Goal: Task Accomplishment & Management: Use online tool/utility

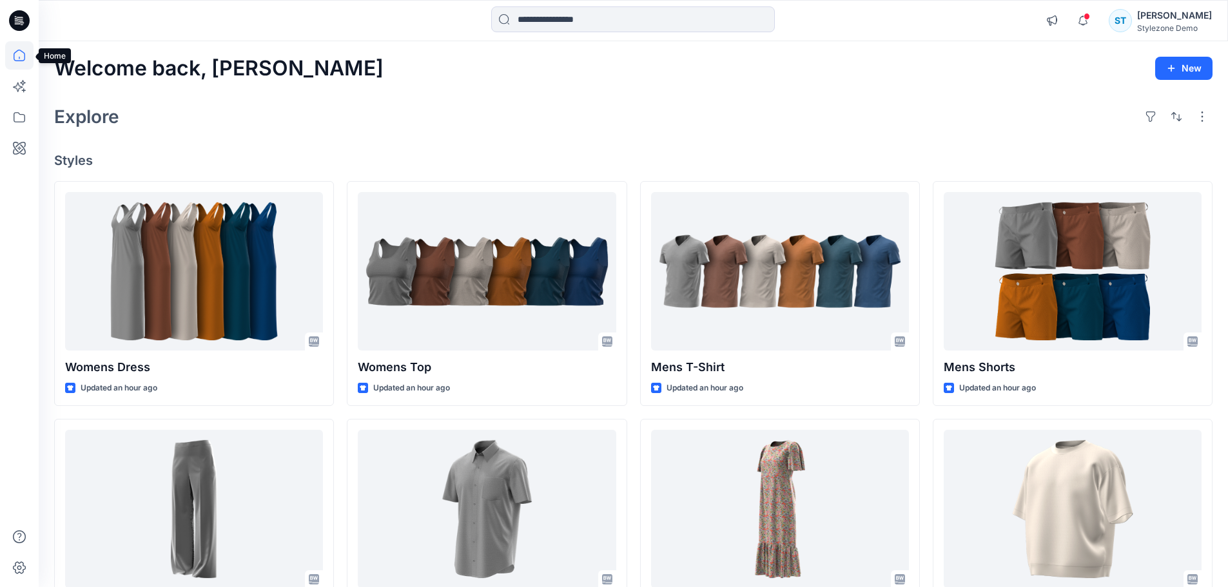
click at [17, 63] on icon at bounding box center [19, 55] width 28 height 28
click at [17, 95] on icon at bounding box center [19, 86] width 28 height 28
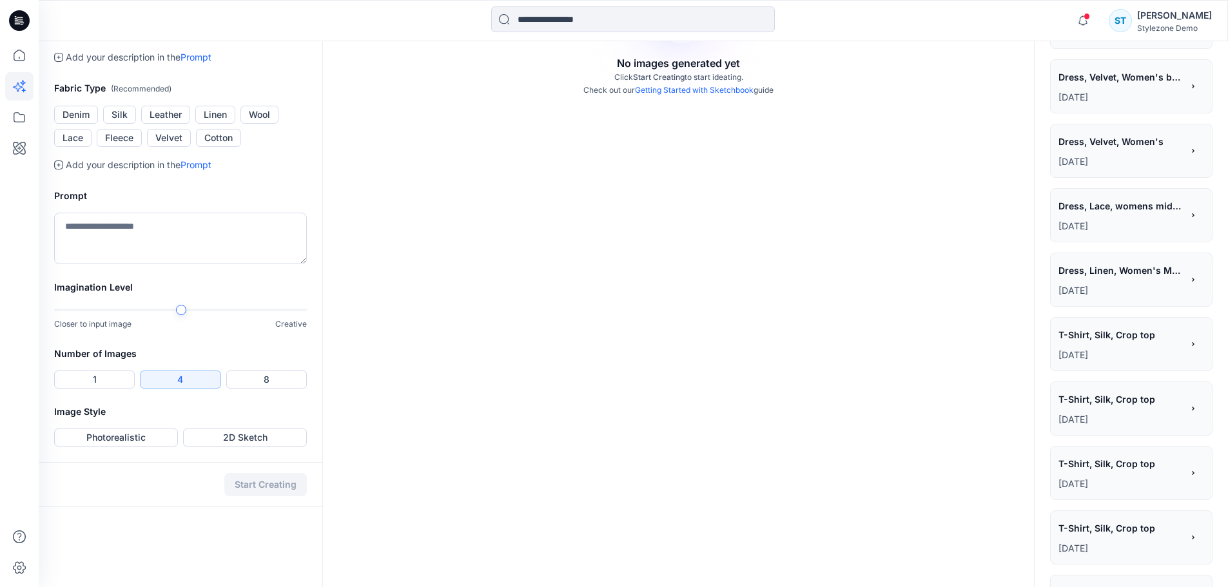
scroll to position [322, 0]
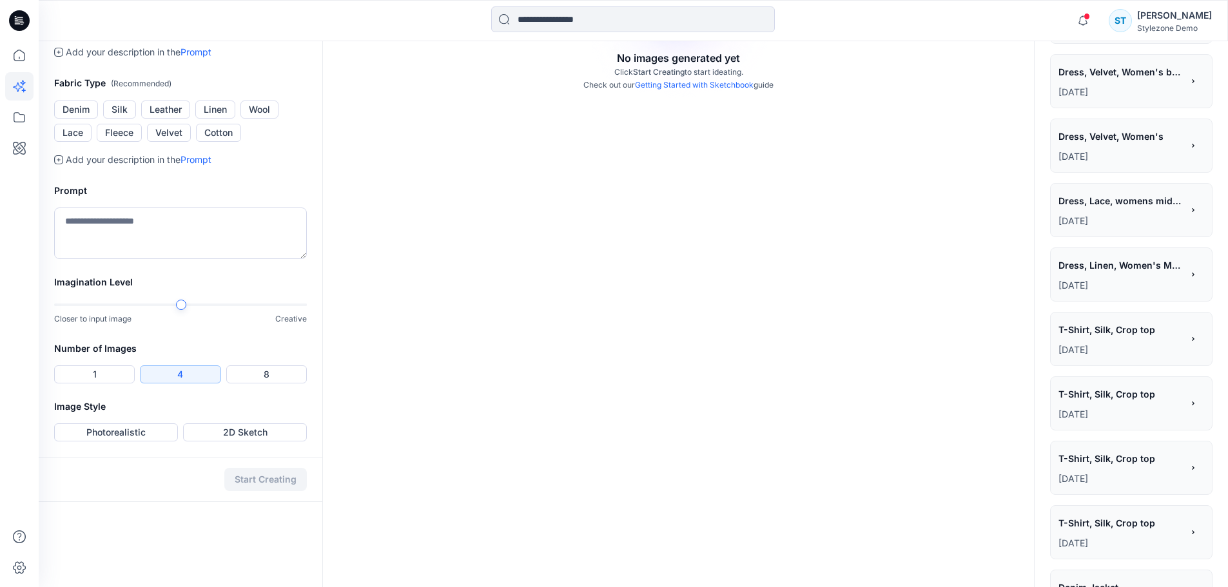
click at [1122, 147] on div "**********" at bounding box center [1121, 138] width 124 height 22
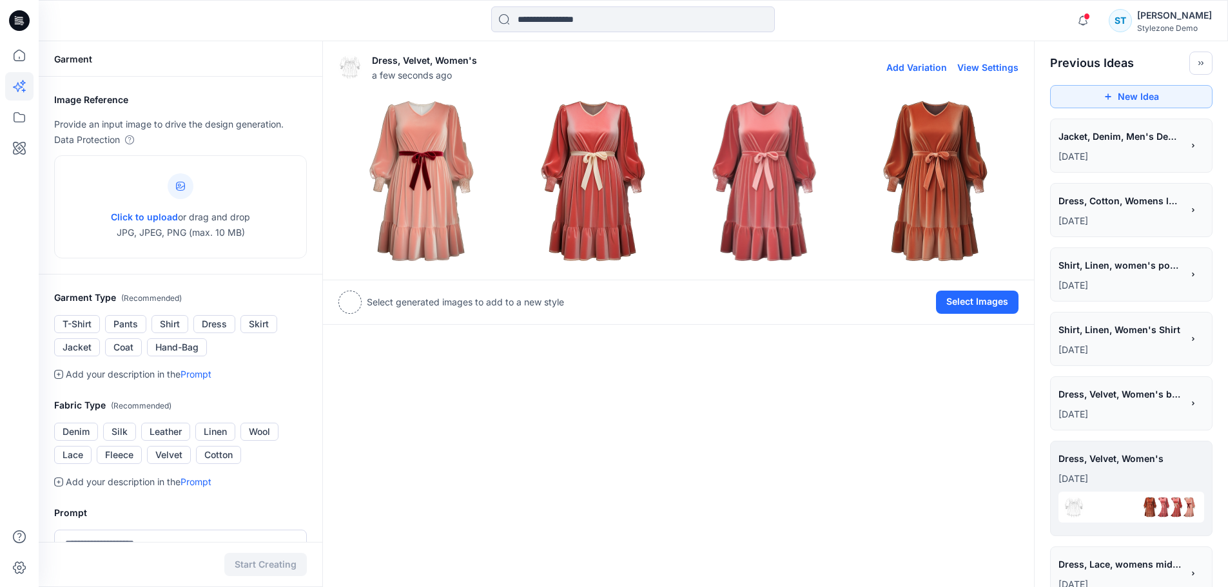
click at [983, 66] on button "View Settings" at bounding box center [988, 67] width 61 height 11
type textarea "*******"
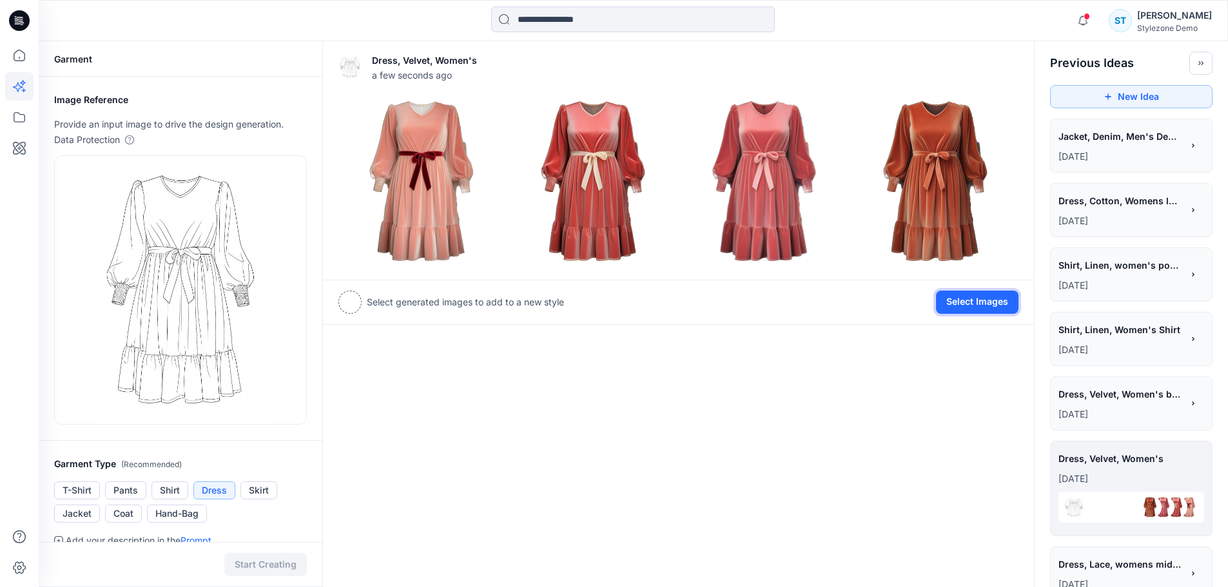
drag, startPoint x: 983, startPoint y: 308, endPoint x: 957, endPoint y: 301, distance: 27.4
click at [983, 308] on button "Select Images" at bounding box center [977, 302] width 83 height 23
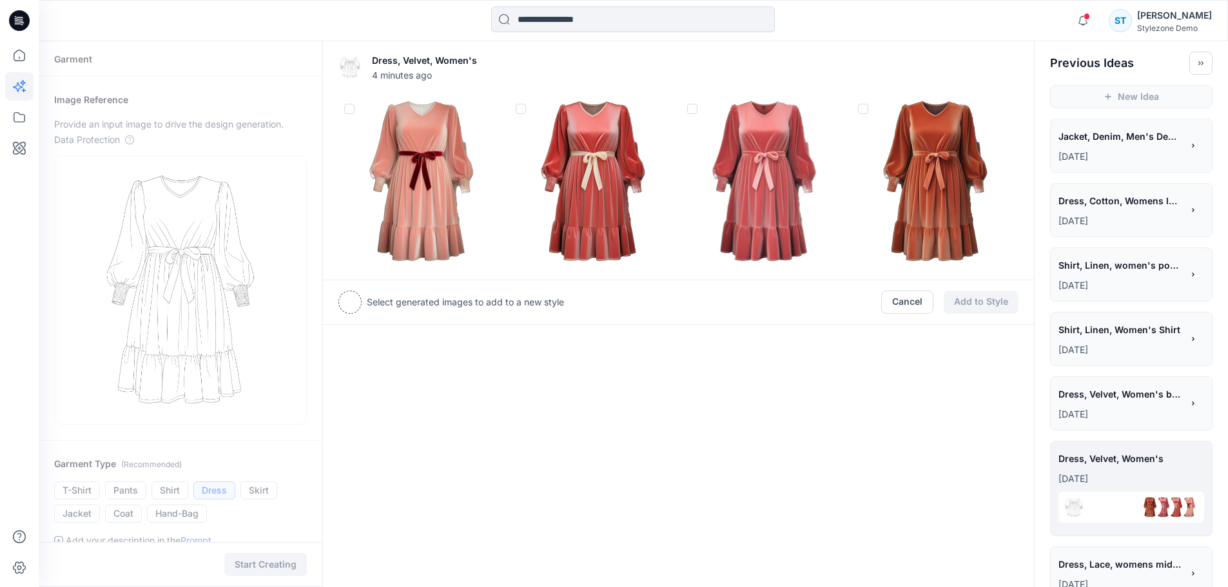
click at [523, 111] on span at bounding box center [521, 109] width 10 height 10
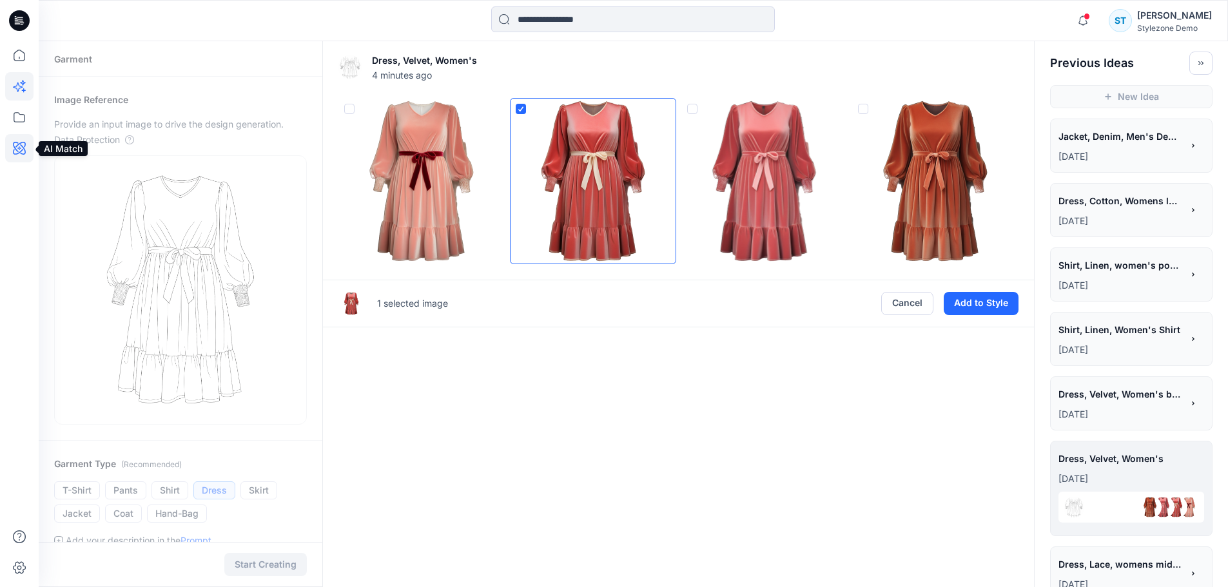
click at [17, 153] on icon at bounding box center [19, 148] width 28 height 28
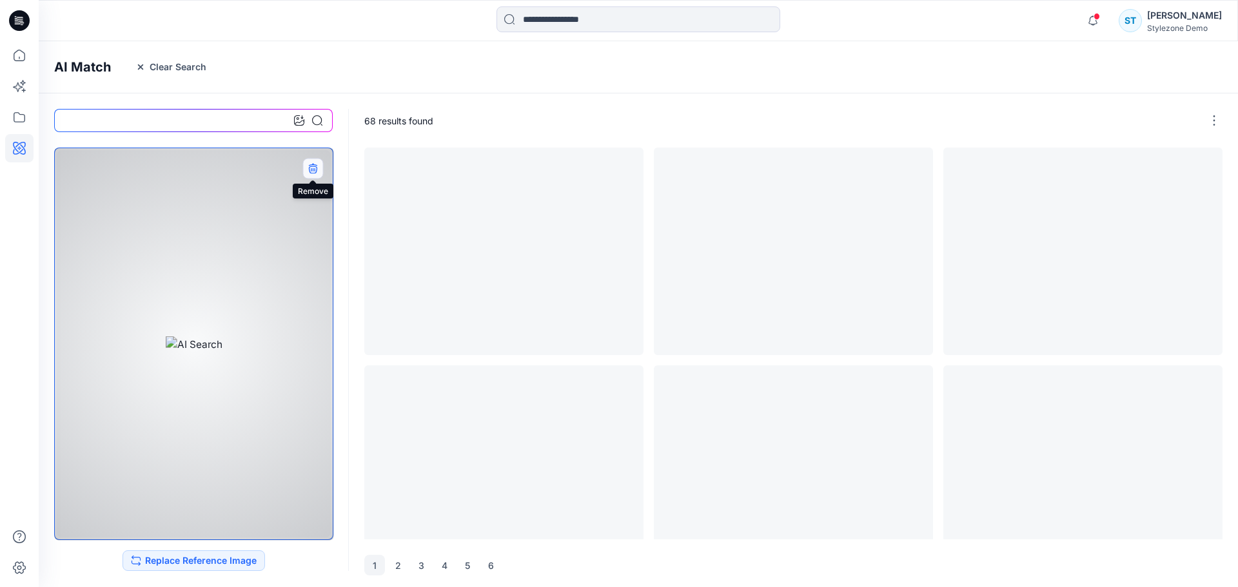
click at [319, 167] on button "button" at bounding box center [312, 168] width 21 height 21
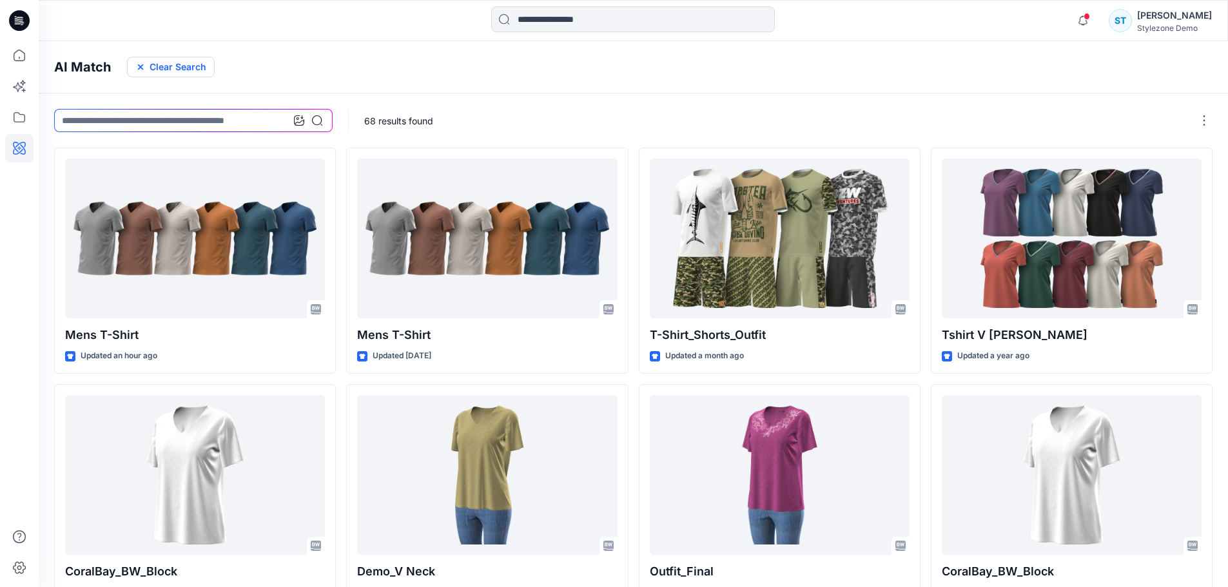
click at [141, 69] on icon "button" at bounding box center [140, 67] width 10 height 10
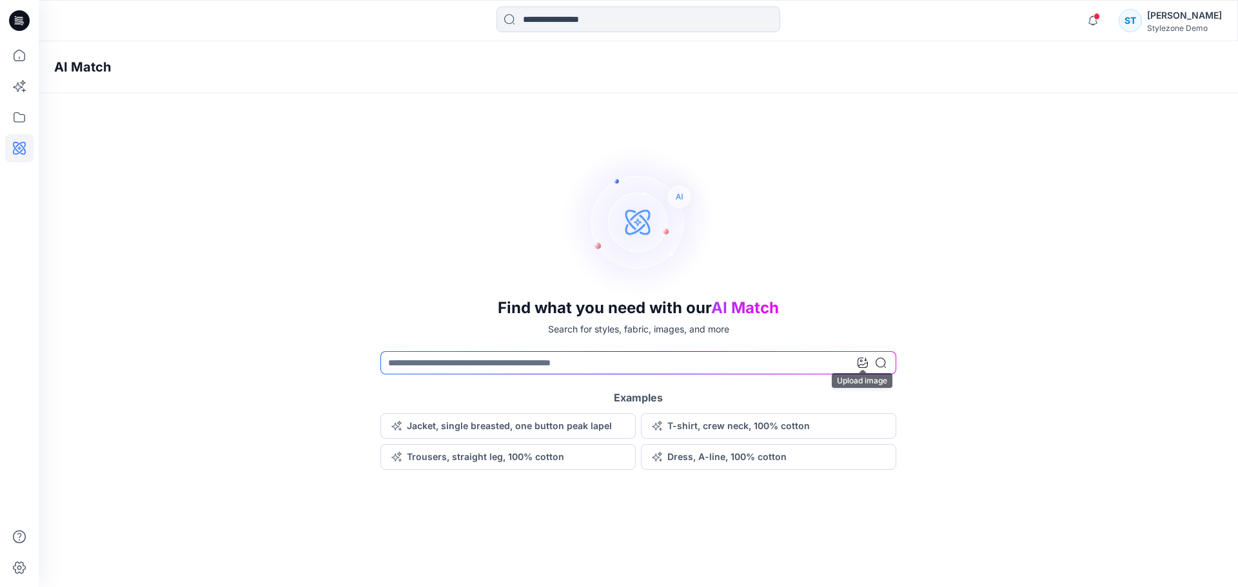
click at [861, 366] on icon at bounding box center [863, 363] width 10 height 10
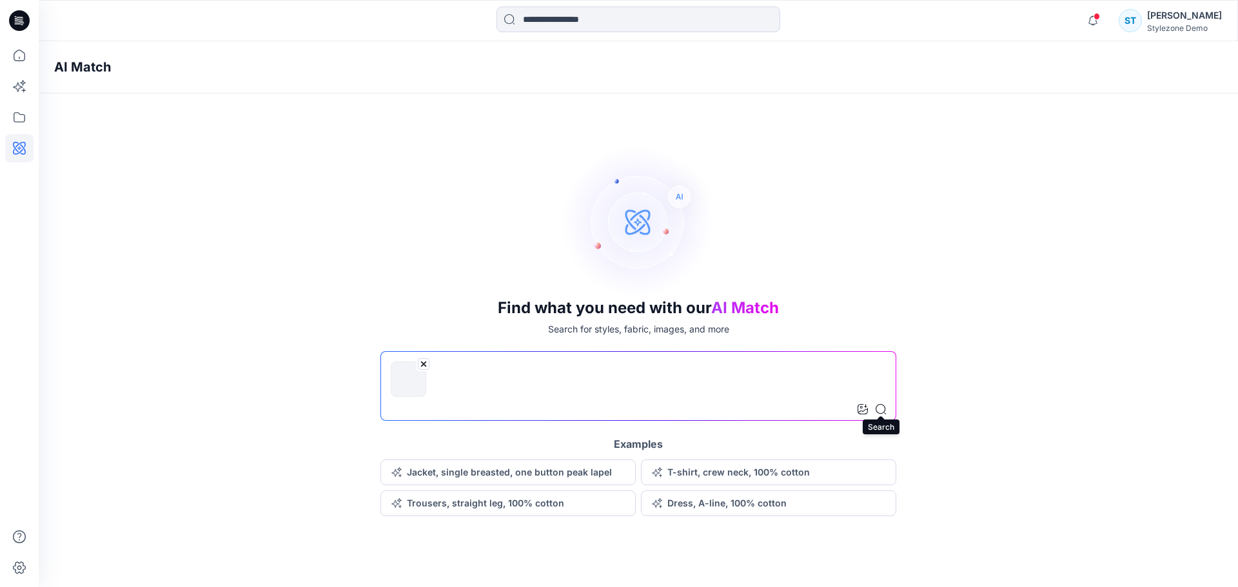
click at [883, 409] on icon at bounding box center [881, 409] width 10 height 10
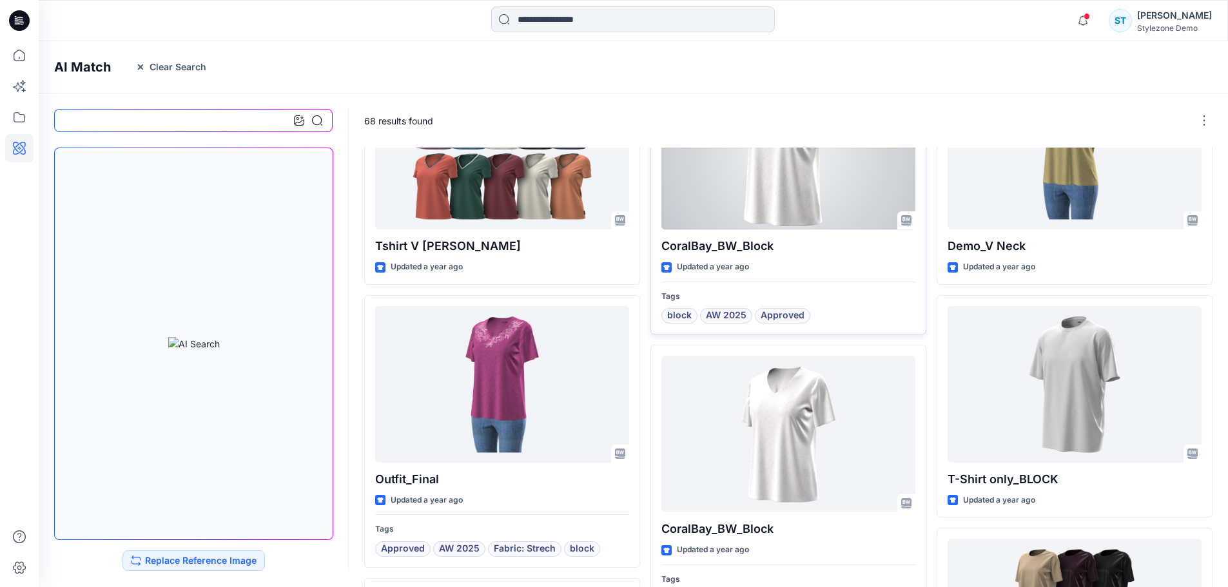
scroll to position [322, 0]
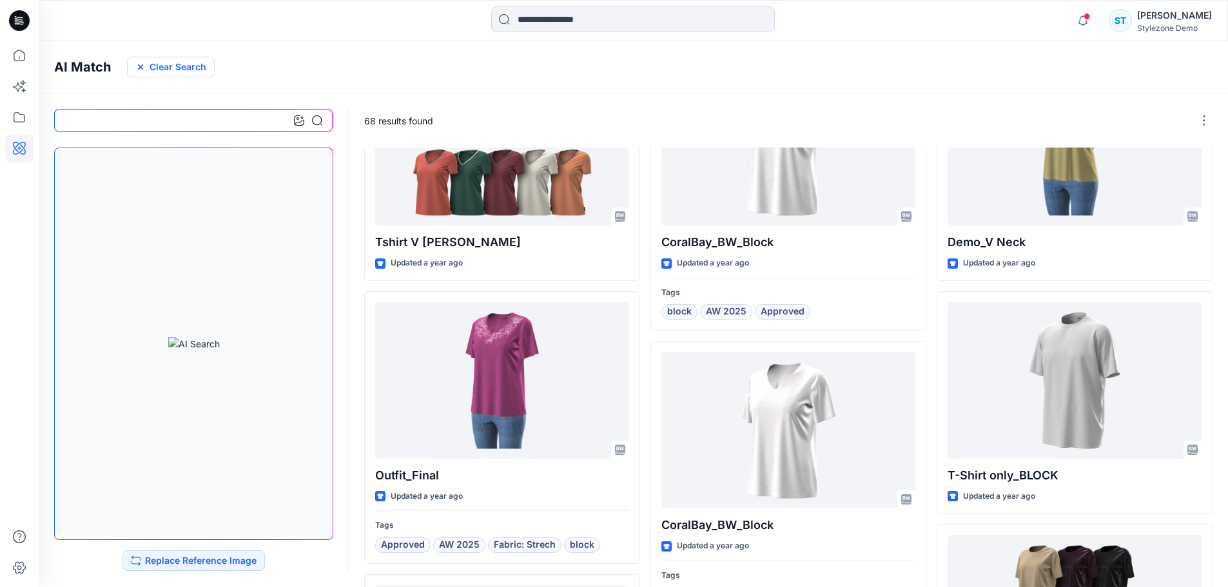
click at [153, 68] on button "Clear Search" at bounding box center [171, 67] width 88 height 21
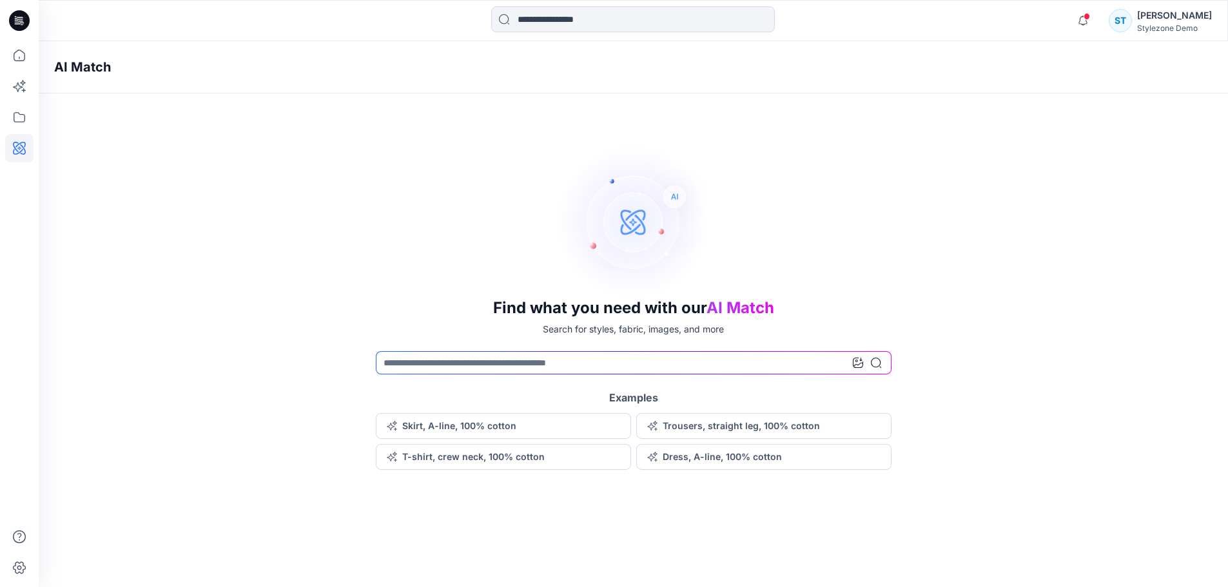
scroll to position [0, 0]
click at [16, 58] on icon at bounding box center [19, 55] width 28 height 28
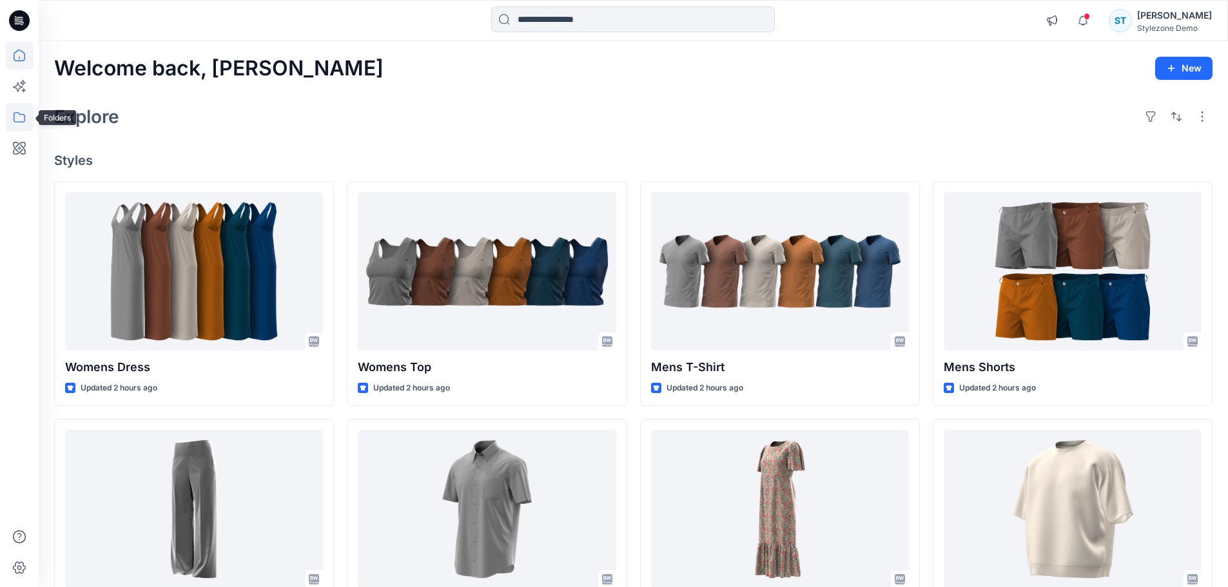
click at [33, 119] on icon at bounding box center [19, 117] width 28 height 28
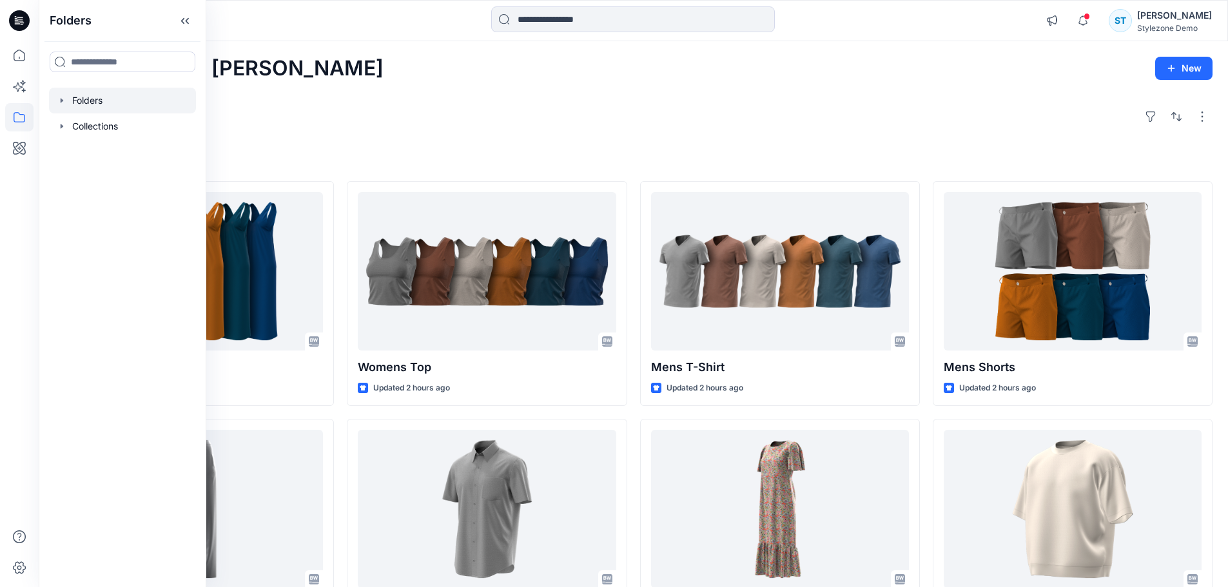
click at [62, 101] on icon "button" at bounding box center [62, 100] width 3 height 5
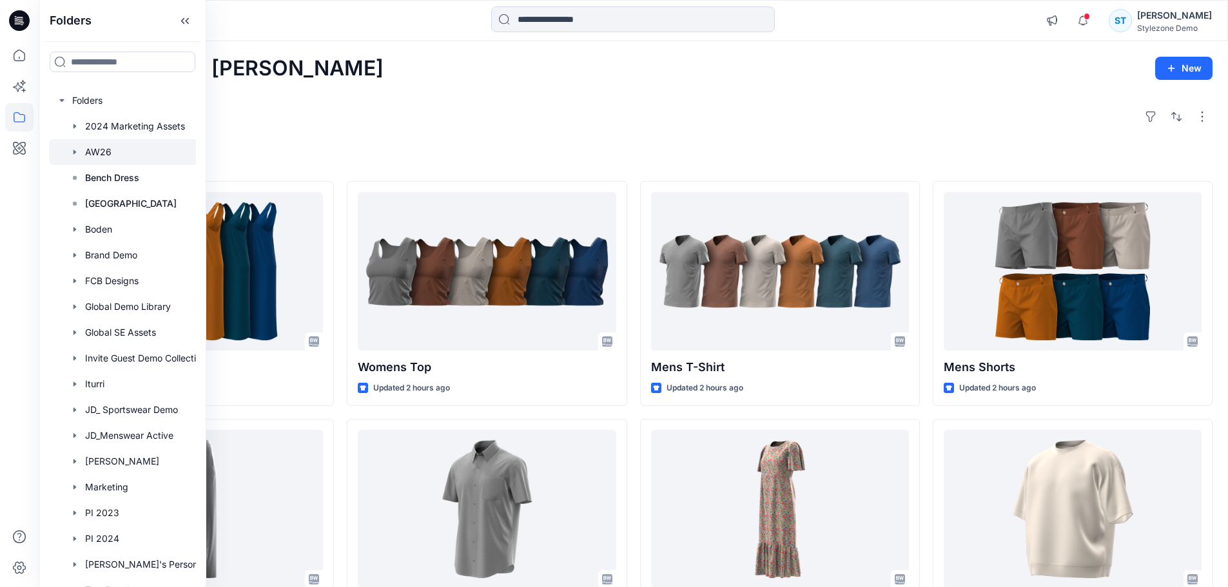
click at [92, 152] on div at bounding box center [139, 152] width 181 height 26
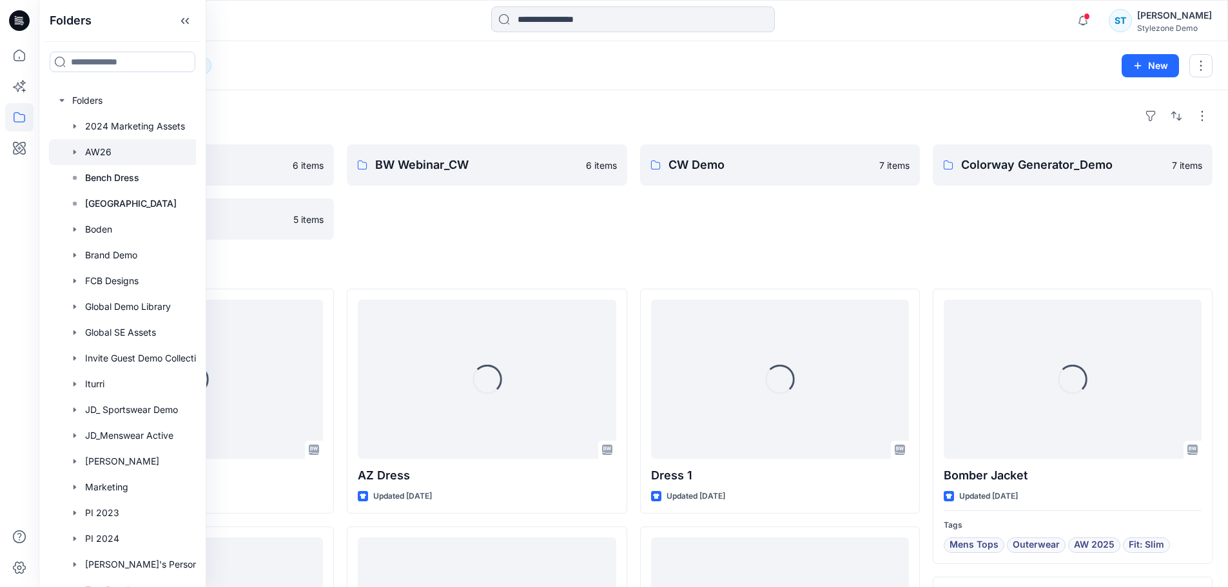
click at [482, 93] on div "Folders BW Webinar 6 items Fabrics 5 items BW Webinar_CW 6 items CW Demo 7 item…" at bounding box center [634, 596] width 1190 height 1012
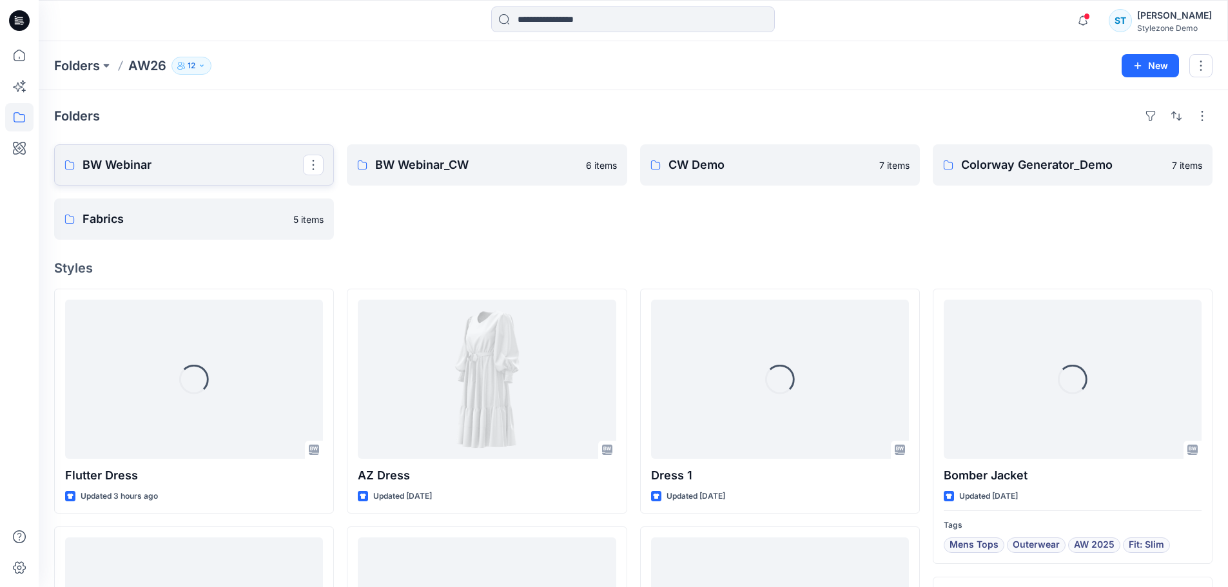
click at [218, 156] on p "BW Webinar" at bounding box center [193, 165] width 221 height 18
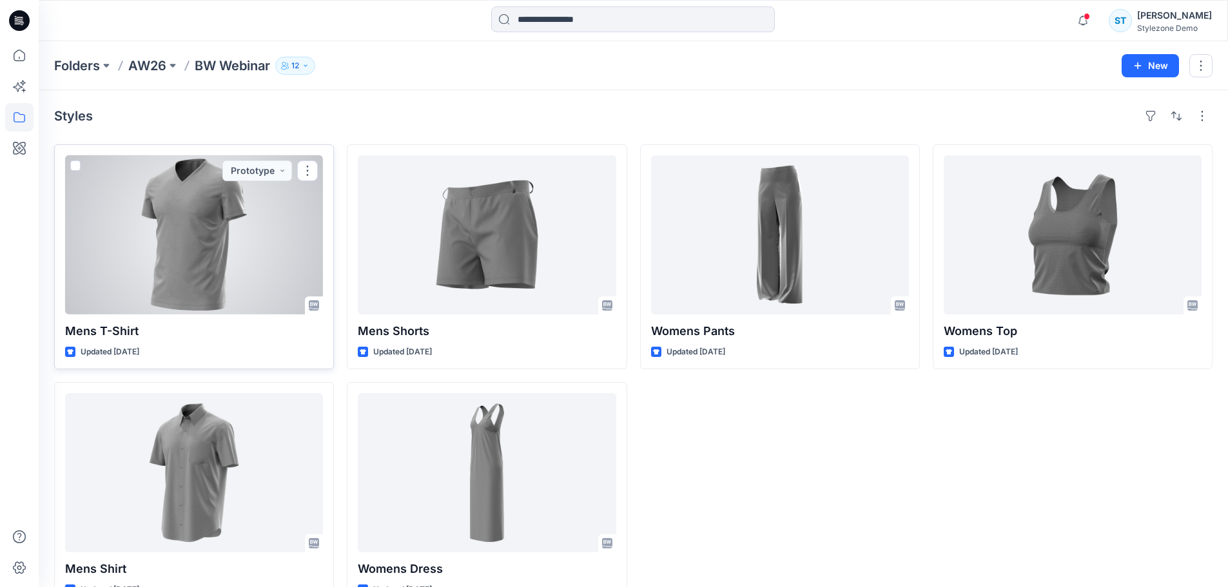
click at [77, 168] on span at bounding box center [75, 166] width 10 height 10
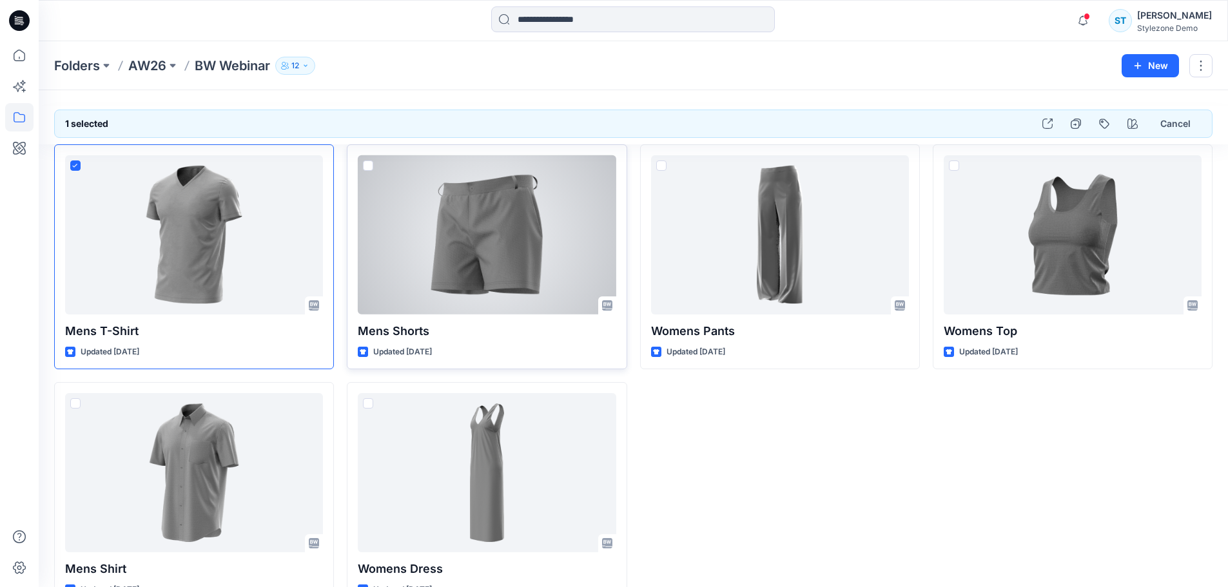
click at [370, 170] on span at bounding box center [368, 166] width 10 height 10
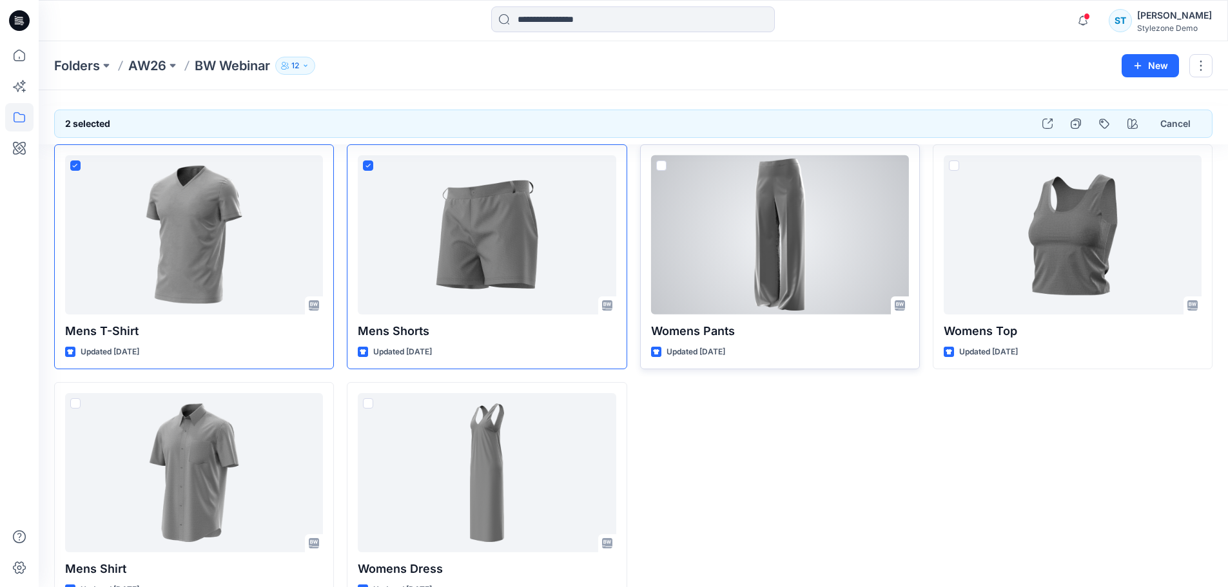
click at [665, 162] on span at bounding box center [661, 166] width 10 height 10
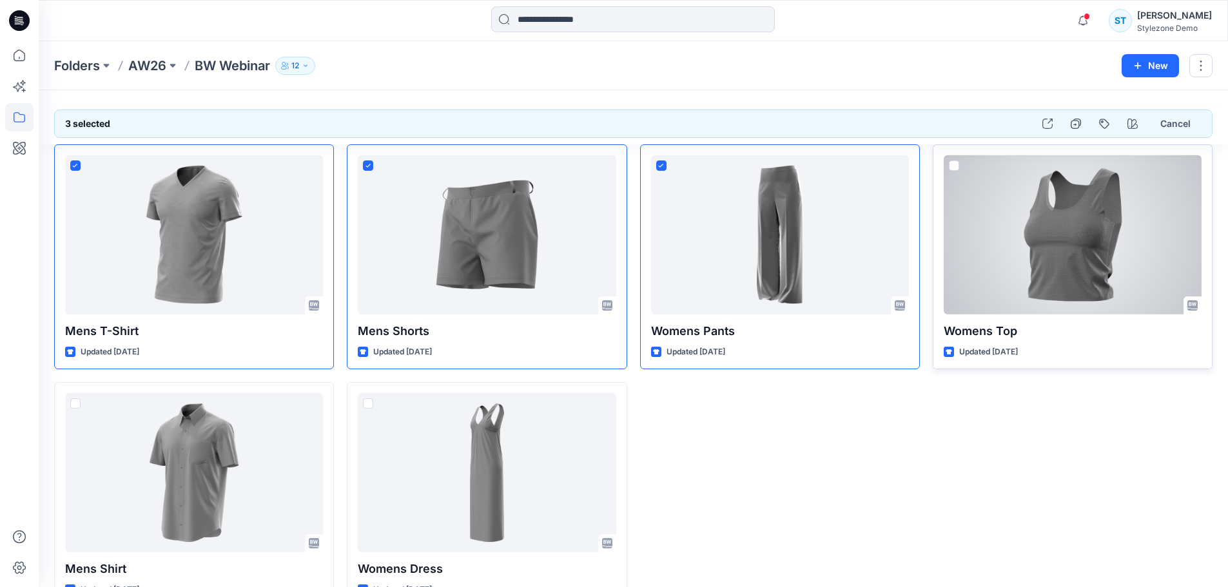
click at [953, 166] on span at bounding box center [954, 166] width 10 height 10
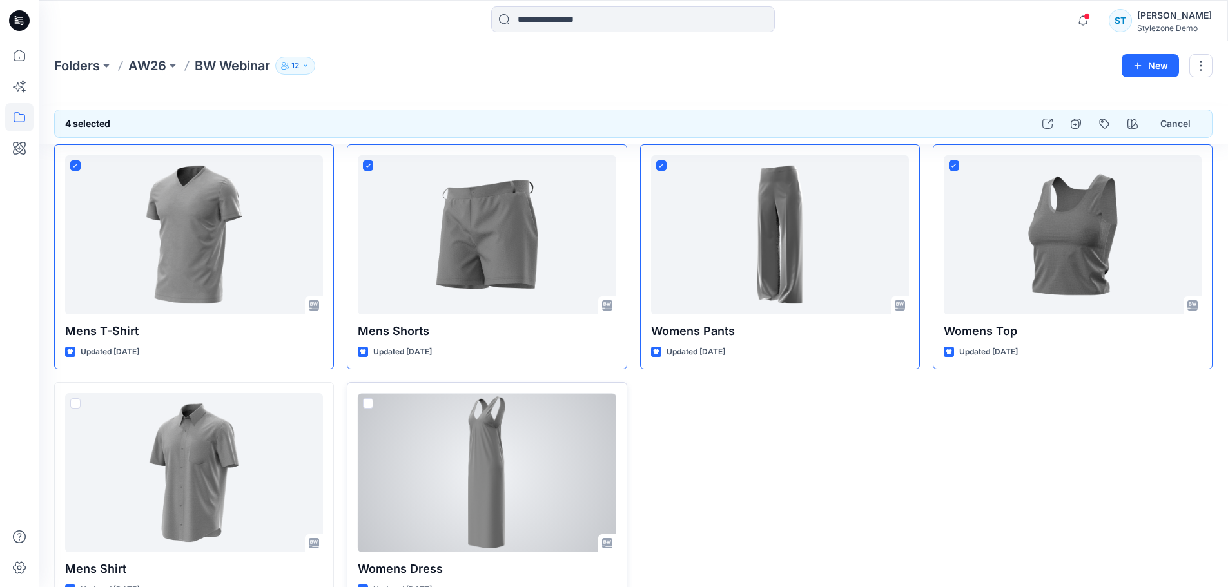
click at [365, 405] on span at bounding box center [368, 403] width 10 height 10
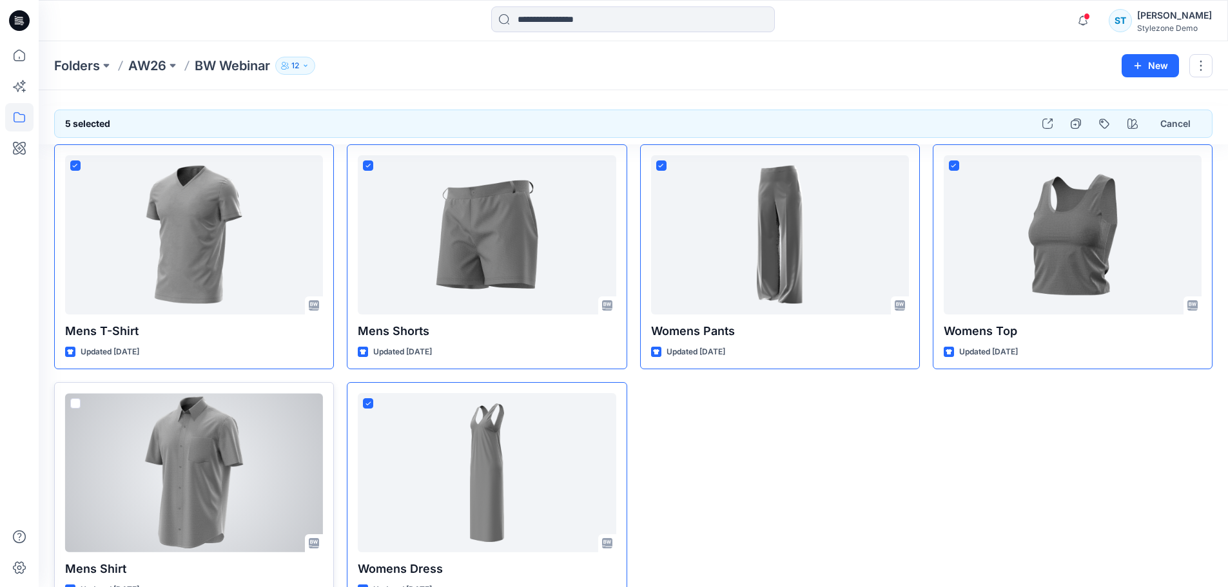
click at [75, 402] on span at bounding box center [75, 403] width 10 height 10
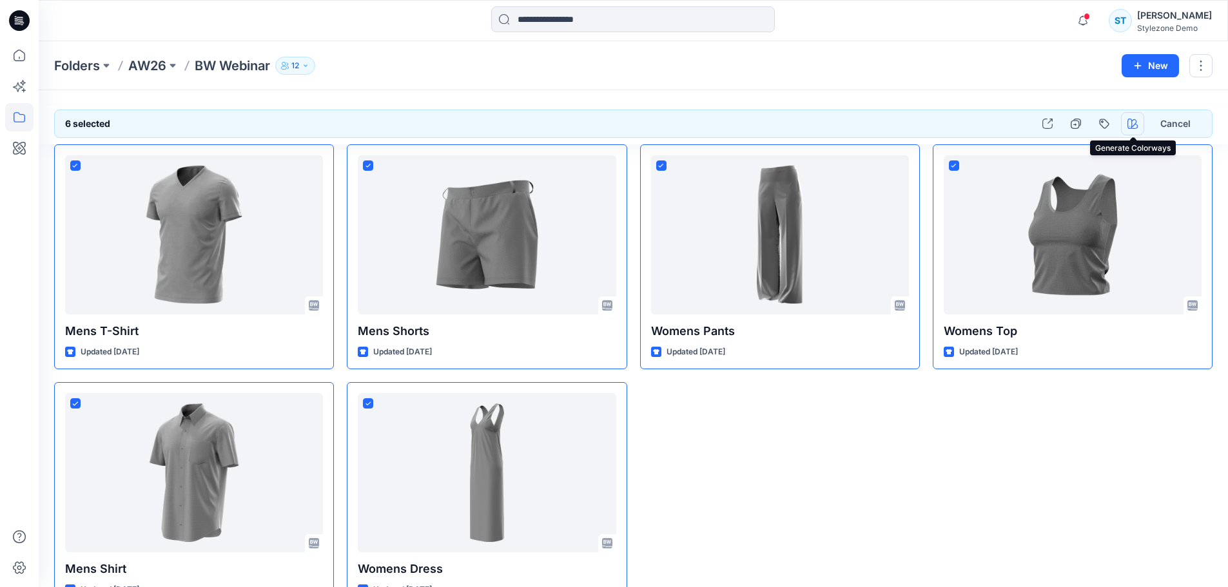
click at [1135, 123] on icon "button" at bounding box center [1133, 124] width 10 height 10
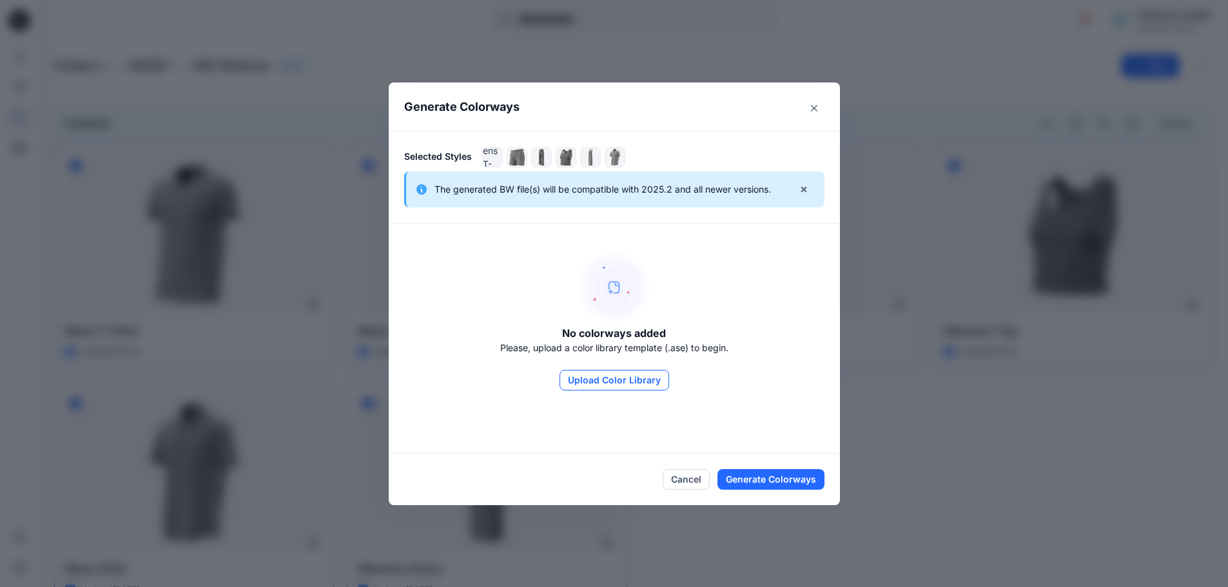
click at [604, 384] on button "Upload Color Library" at bounding box center [615, 380] width 110 height 21
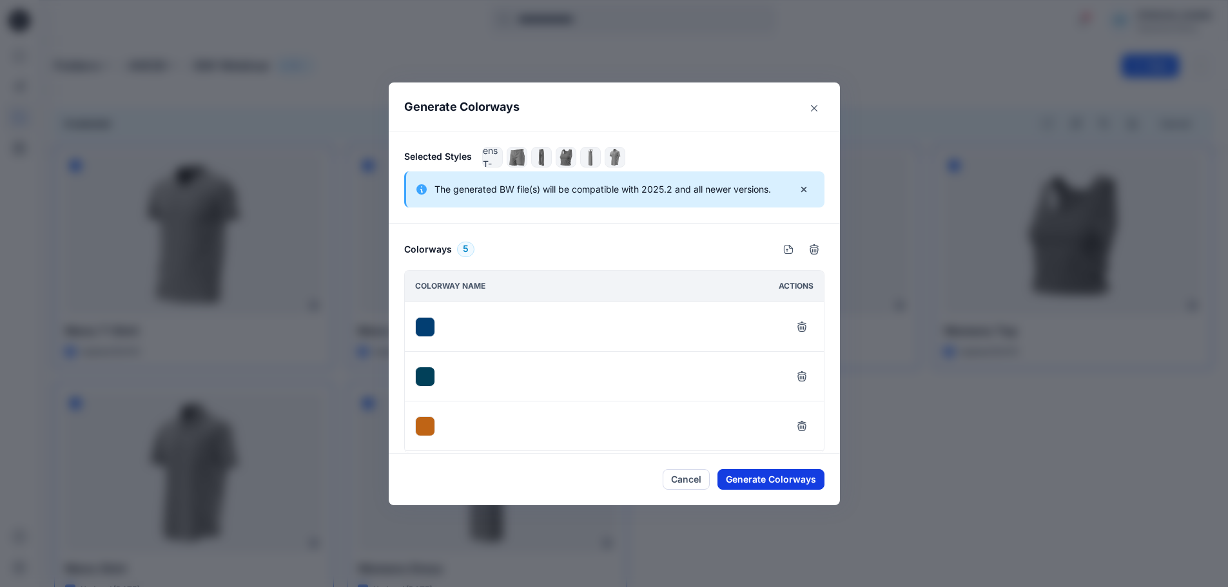
click at [771, 484] on button "Generate Colorways" at bounding box center [771, 479] width 107 height 21
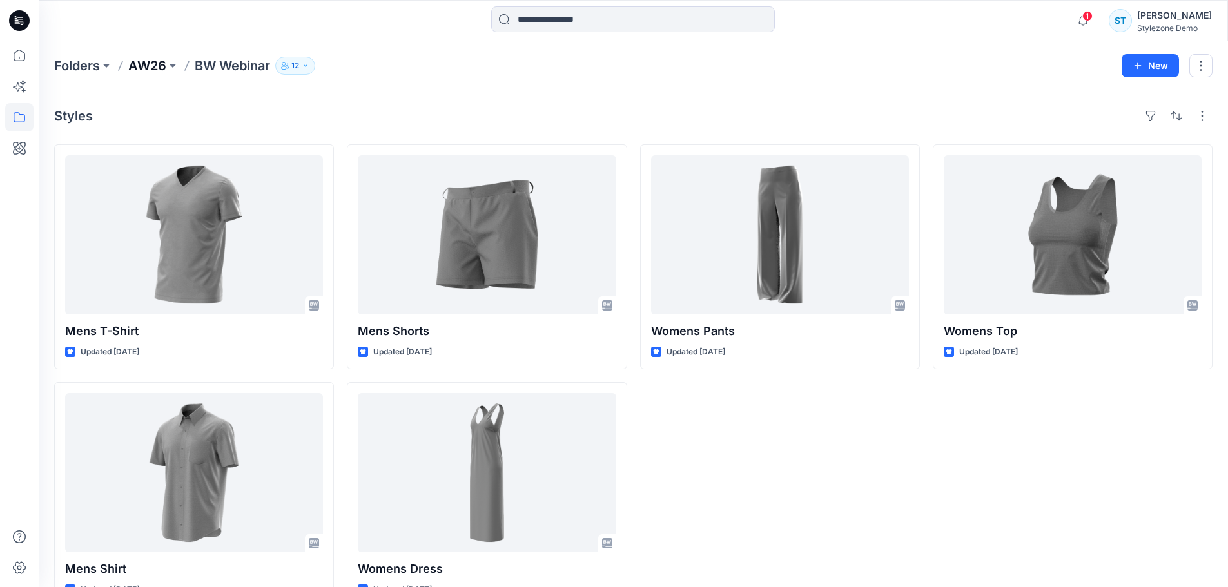
click at [150, 68] on p "AW26" at bounding box center [147, 66] width 38 height 18
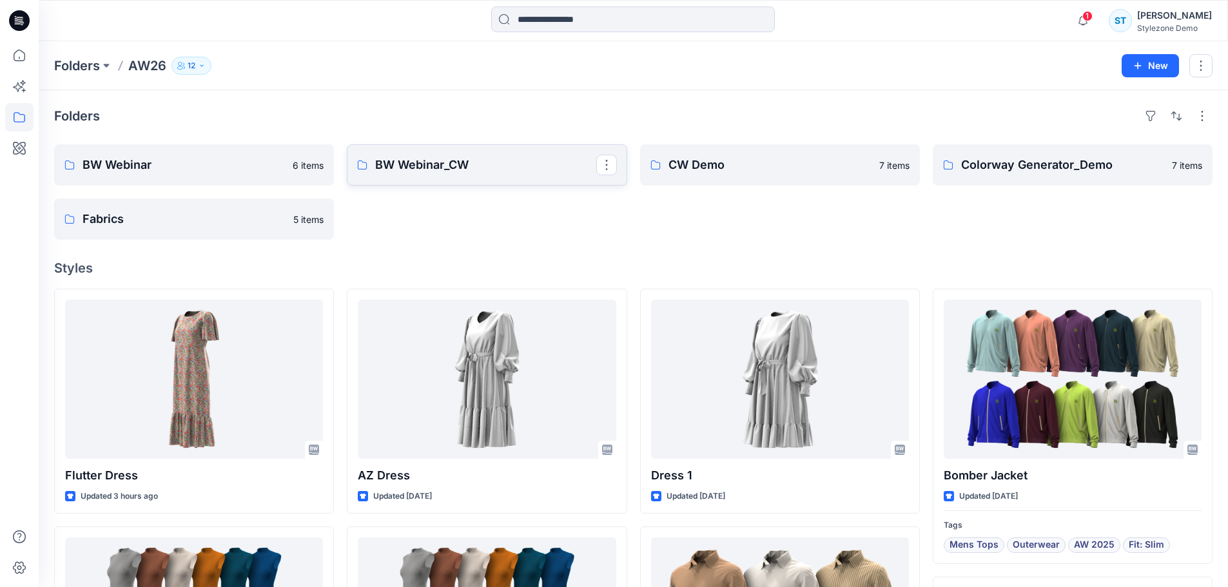
click at [480, 173] on p "BW Webinar_CW" at bounding box center [485, 165] width 221 height 18
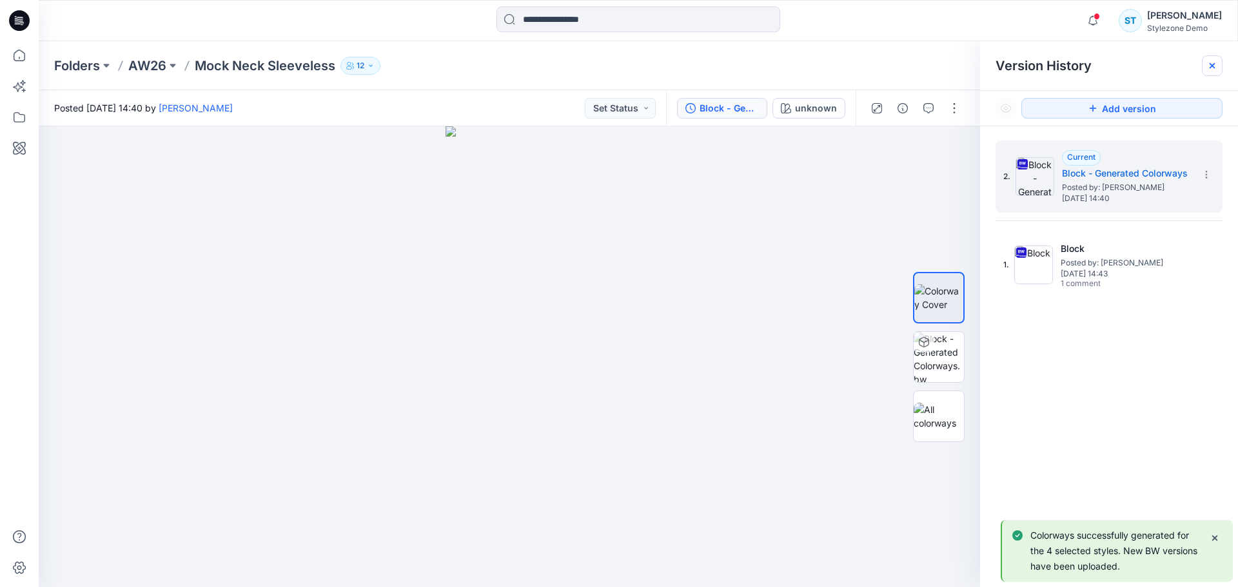
click at [1217, 62] on icon at bounding box center [1212, 66] width 10 height 10
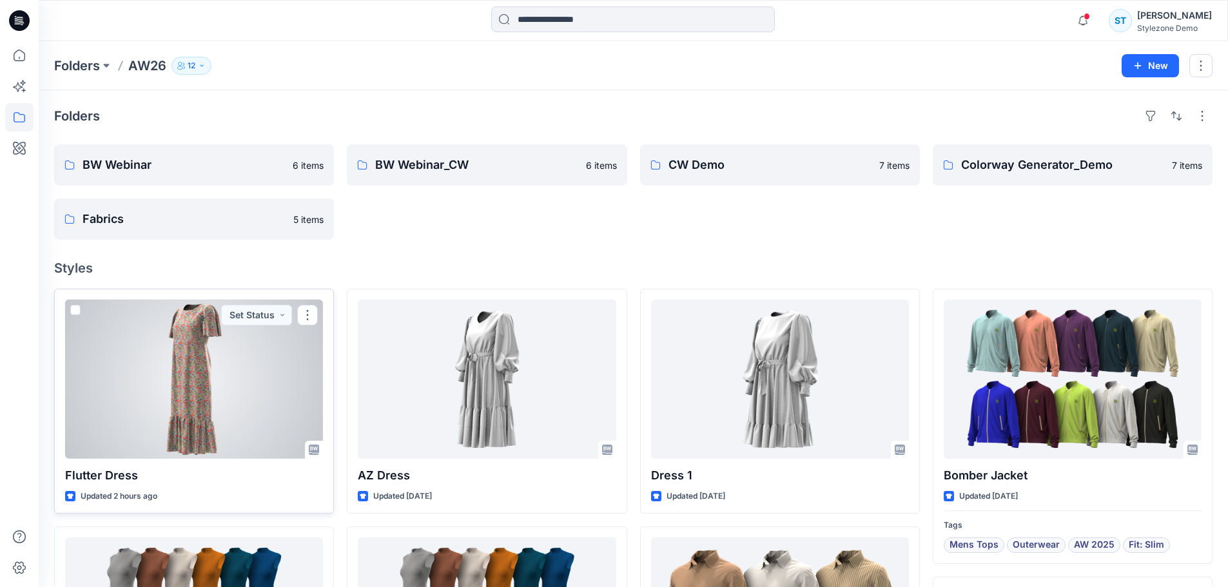
click at [219, 370] on div at bounding box center [194, 379] width 258 height 159
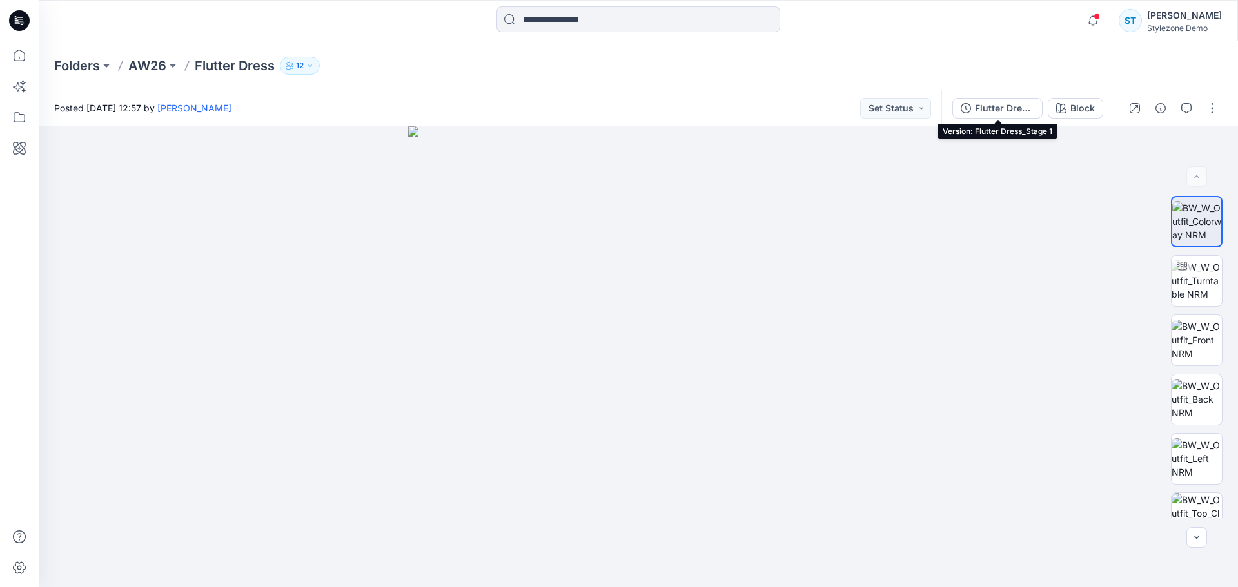
click at [987, 104] on div "Flutter Dress_Stage 1" at bounding box center [1004, 108] width 59 height 14
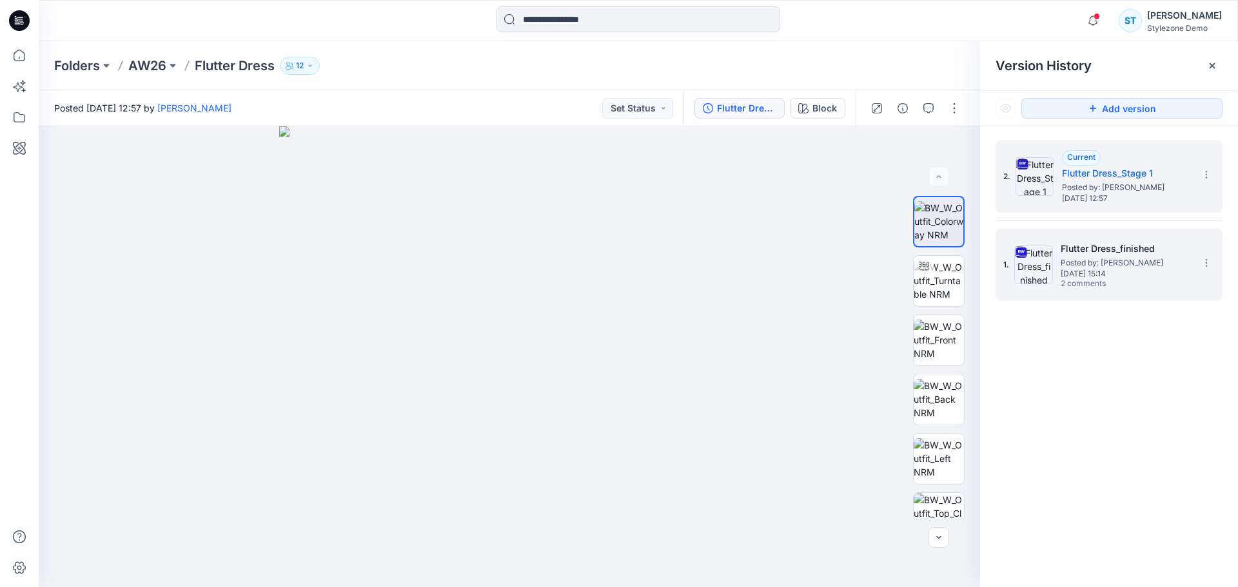
click at [1091, 255] on h5 "Flutter Dress_finished" at bounding box center [1125, 248] width 129 height 15
